Goal: Navigation & Orientation: Find specific page/section

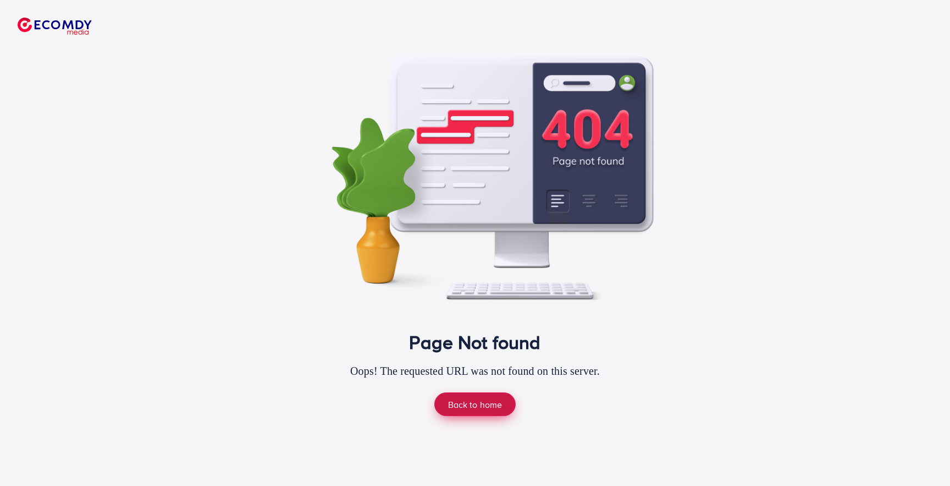
click at [488, 401] on link "Back to home" at bounding box center [476, 404] width 82 height 24
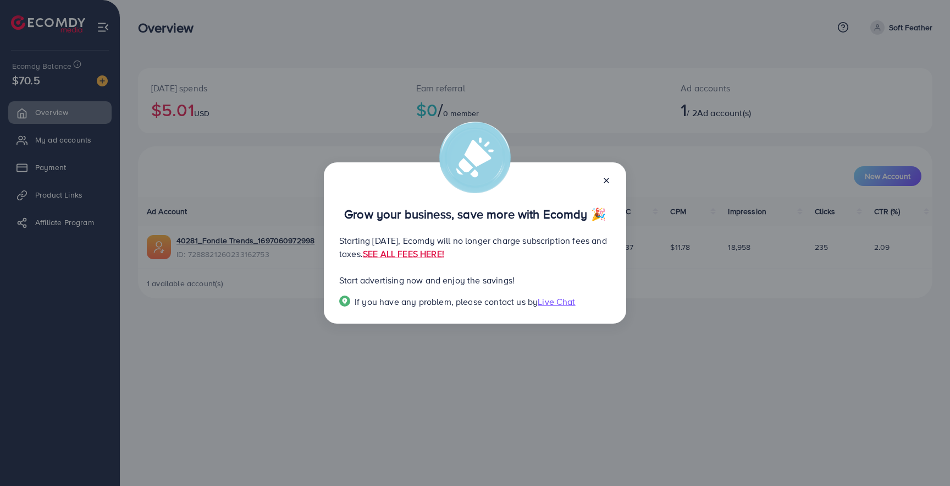
click at [607, 180] on line at bounding box center [606, 180] width 4 height 4
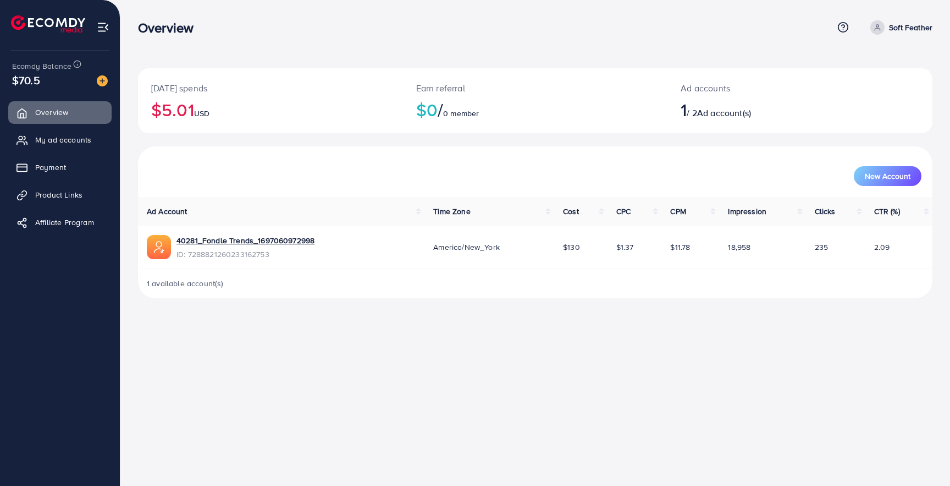
click at [891, 33] on p "Soft Feather" at bounding box center [910, 27] width 43 height 13
click at [880, 68] on link "Profile" at bounding box center [880, 65] width 105 height 25
select select "**********"
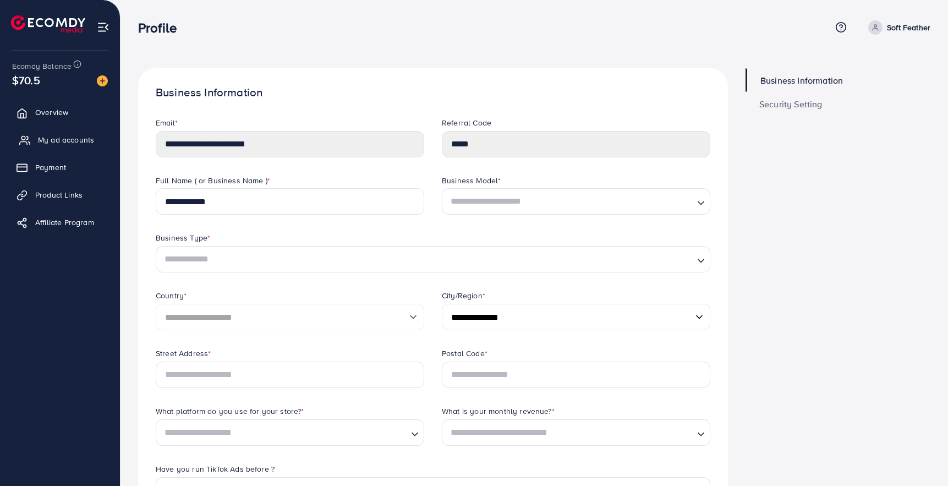
click at [64, 142] on span "My ad accounts" at bounding box center [66, 139] width 56 height 11
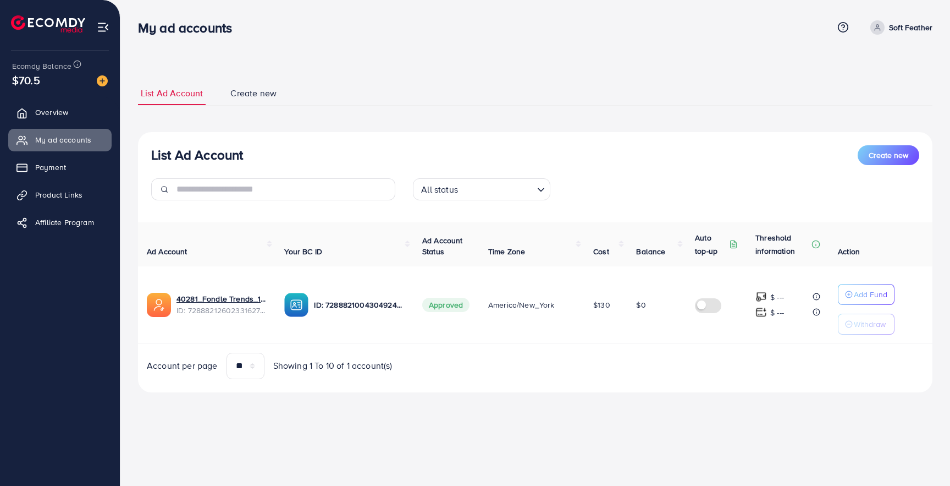
click at [46, 68] on span "Ecomdy Balance" at bounding box center [41, 66] width 59 height 11
click at [102, 26] on img at bounding box center [103, 27] width 13 height 13
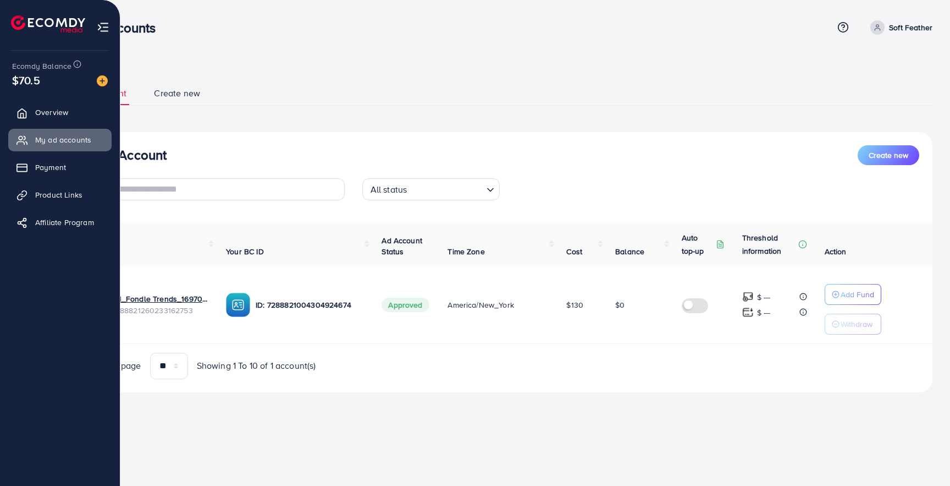
click at [28, 26] on img at bounding box center [48, 23] width 74 height 17
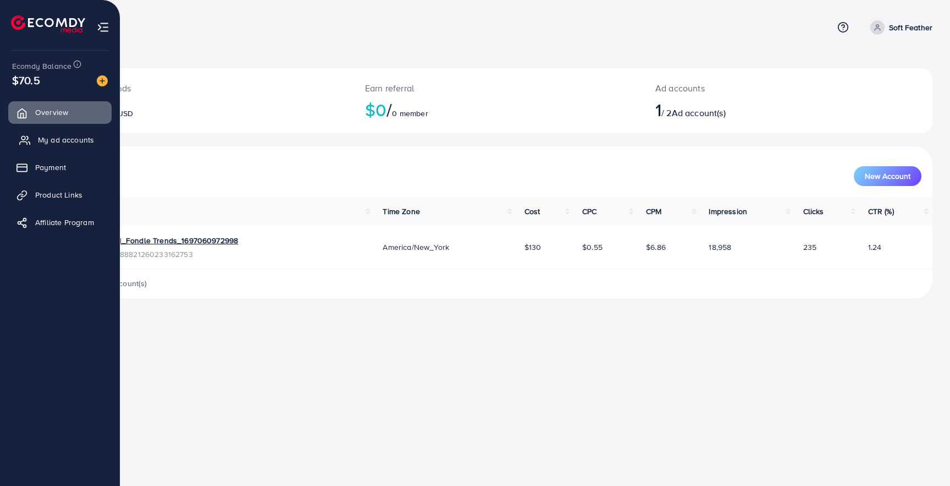
click at [41, 139] on span "My ad accounts" at bounding box center [66, 139] width 56 height 11
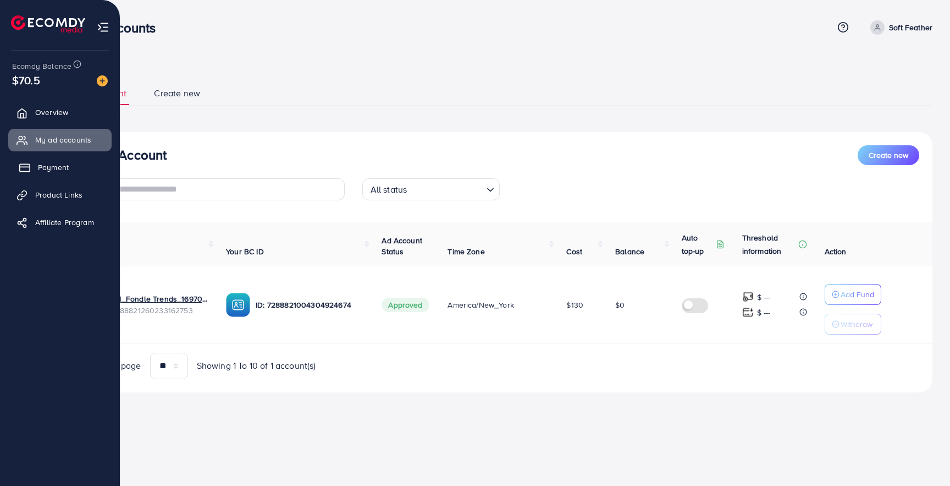
click at [48, 168] on span "Payment" at bounding box center [53, 167] width 31 height 11
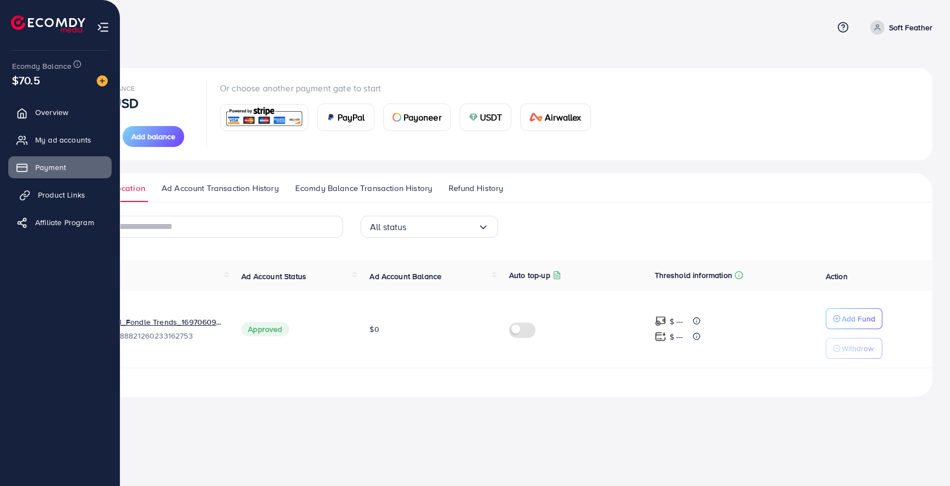
click at [52, 193] on span "Product Links" at bounding box center [61, 194] width 47 height 11
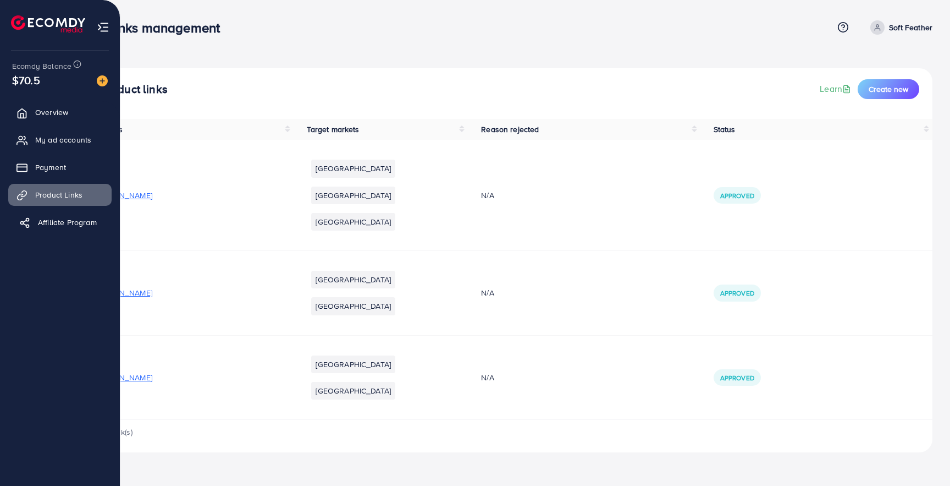
click at [50, 219] on span "Affiliate Program" at bounding box center [67, 222] width 59 height 11
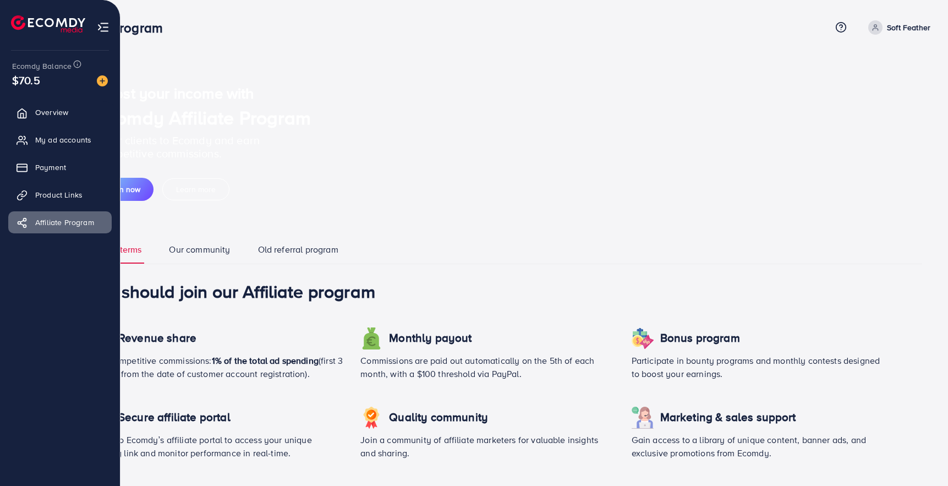
click at [101, 30] on img at bounding box center [103, 27] width 13 height 13
